Goal: Transaction & Acquisition: Obtain resource

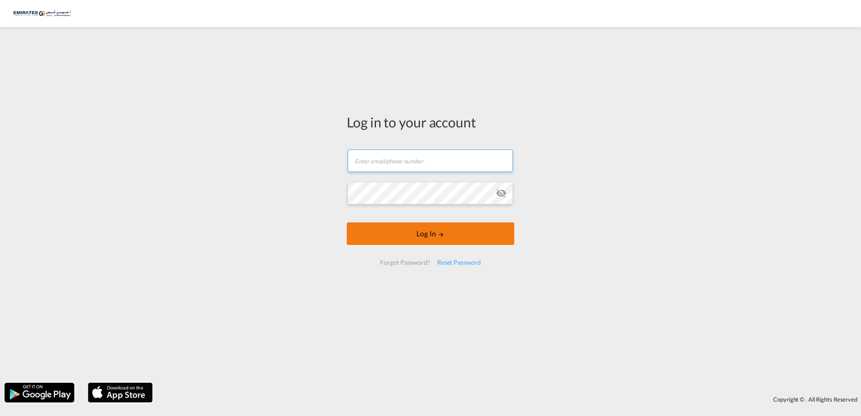
type input "[EMAIL_ADDRESS][DOMAIN_NAME]"
click at [433, 231] on button "Log In" at bounding box center [430, 233] width 167 height 23
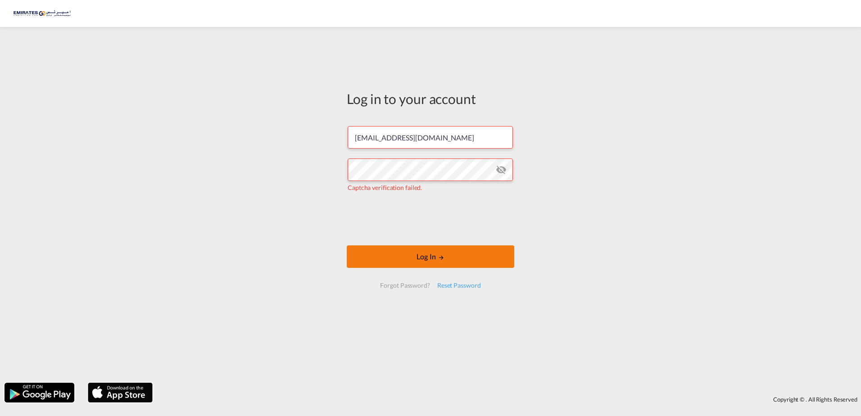
click at [434, 263] on button "Log In" at bounding box center [430, 256] width 167 height 23
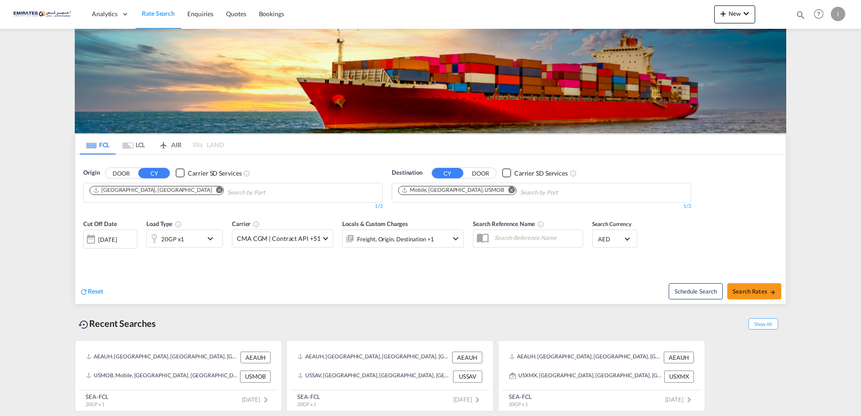
click at [520, 190] on input "Chips input." at bounding box center [563, 192] width 86 height 14
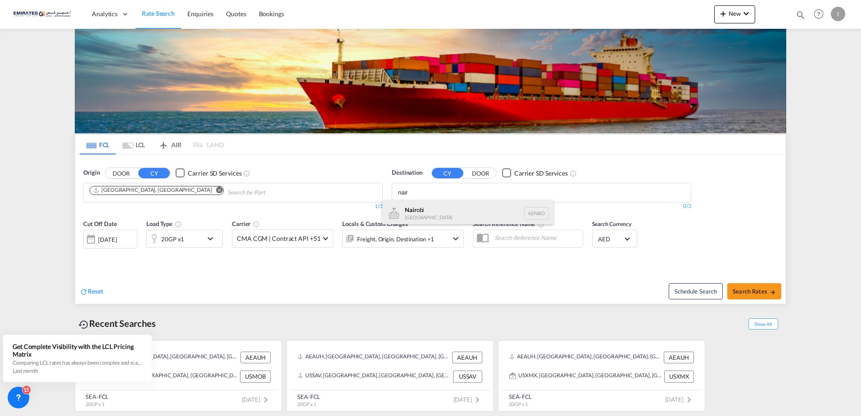
type input "nair"
click at [442, 217] on div "Nair obi [GEOGRAPHIC_DATA] [GEOGRAPHIC_DATA]" at bounding box center [467, 213] width 171 height 27
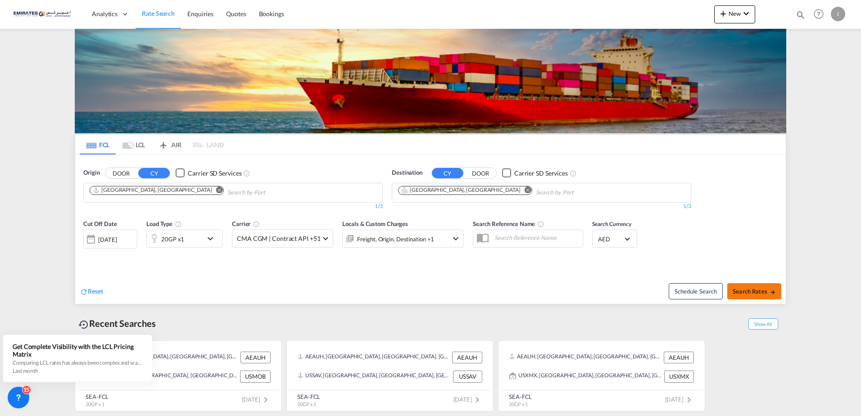
click at [748, 292] on span "Search Rates" at bounding box center [753, 291] width 43 height 7
type input "AEAUH to KENBO / [DATE]"
